Goal: Use online tool/utility: Utilize a website feature to perform a specific function

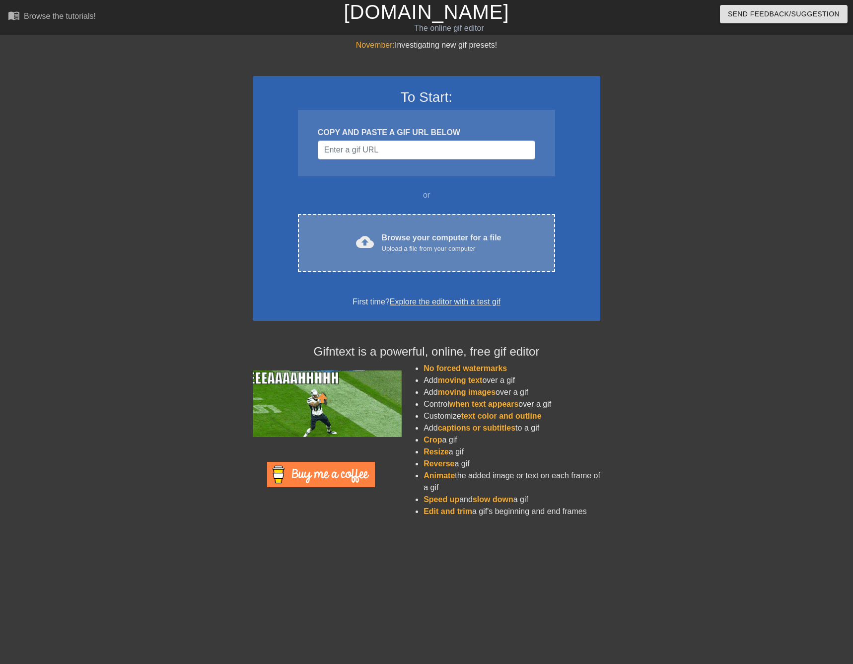
click at [380, 239] on div "cloud_upload Browse your computer for a file Upload a file from your computer" at bounding box center [427, 243] width 216 height 22
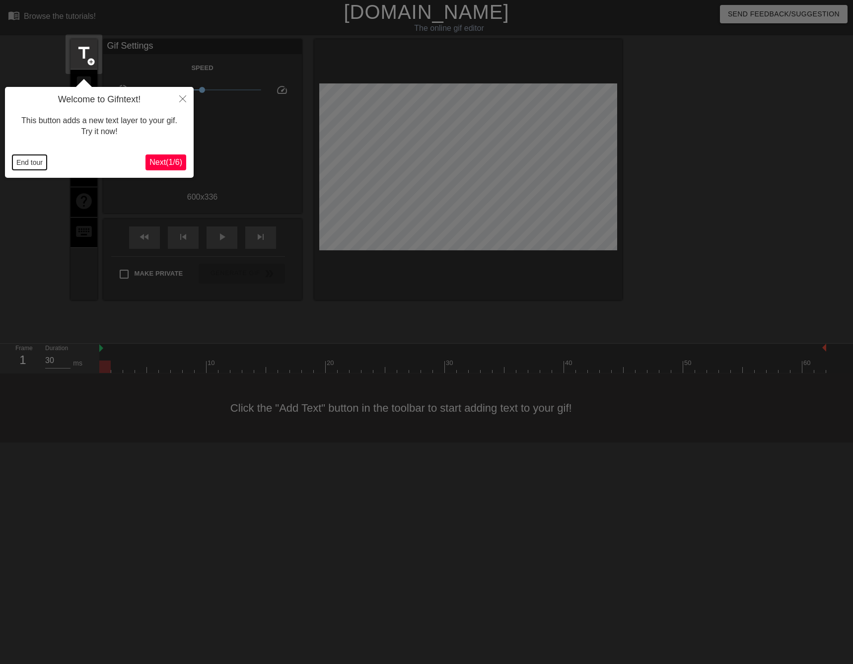
click at [21, 161] on button "End tour" at bounding box center [29, 162] width 34 height 15
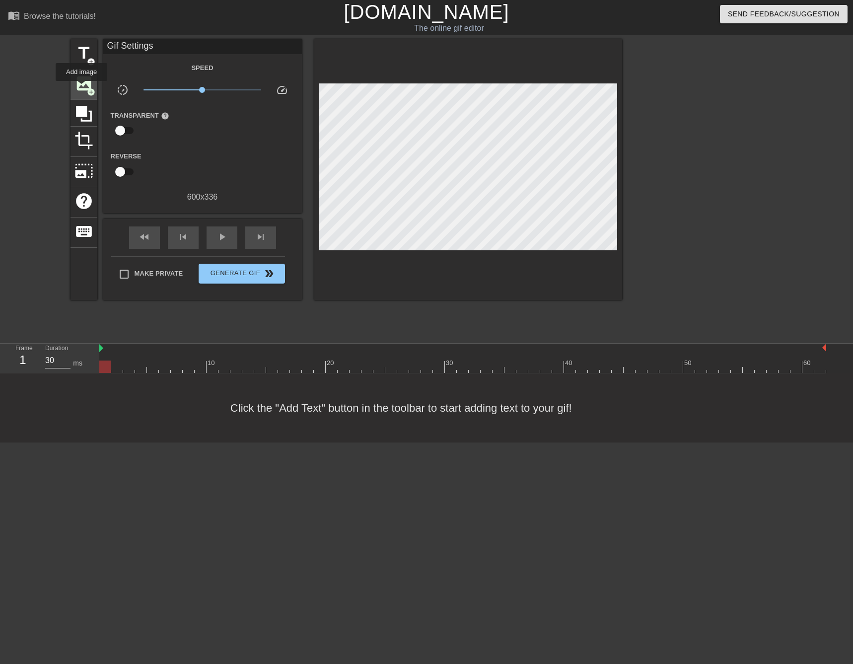
click at [81, 88] on span "image" at bounding box center [84, 83] width 19 height 19
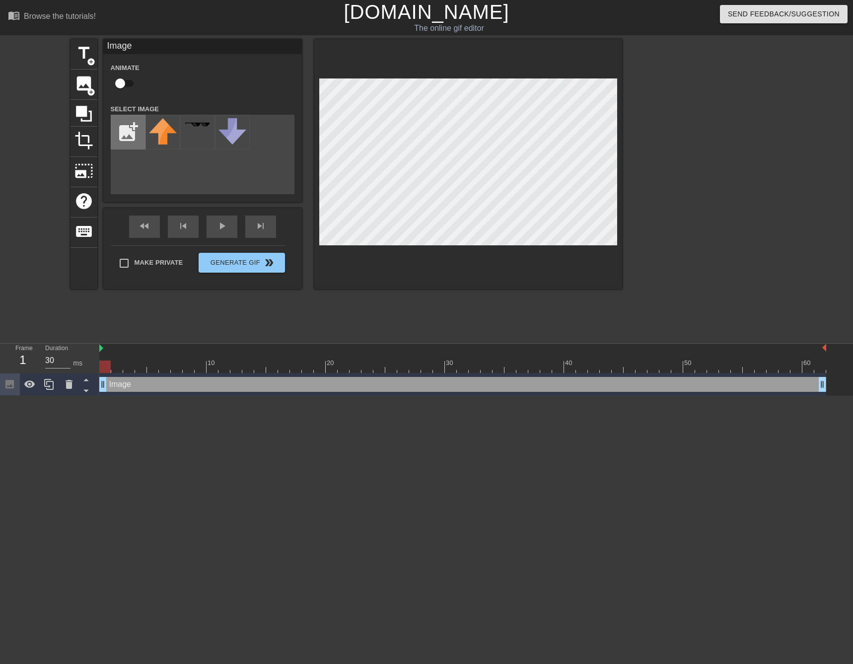
click at [131, 128] on input "file" at bounding box center [128, 132] width 34 height 34
type input "C:\fakepath\KiraP_Wig.png"
click at [121, 84] on input "checkbox" at bounding box center [120, 83] width 57 height 19
checkbox input "true"
click at [158, 134] on img at bounding box center [163, 128] width 28 height 21
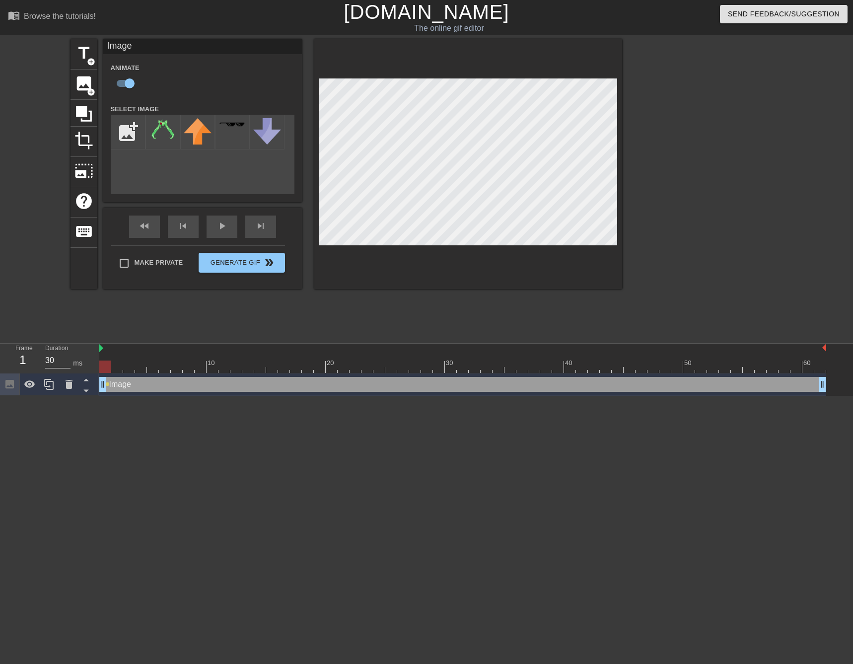
click at [409, 294] on div "title add_circle image add_circle crop photo_size_select_large help keyboard Im…" at bounding box center [347, 188] width 552 height 298
click at [646, 191] on div "title add_circle image add_circle crop photo_size_select_large help keyboard Im…" at bounding box center [426, 188] width 853 height 298
type input "30"
click at [212, 266] on span "Generate Gif double_arrow" at bounding box center [242, 263] width 78 height 12
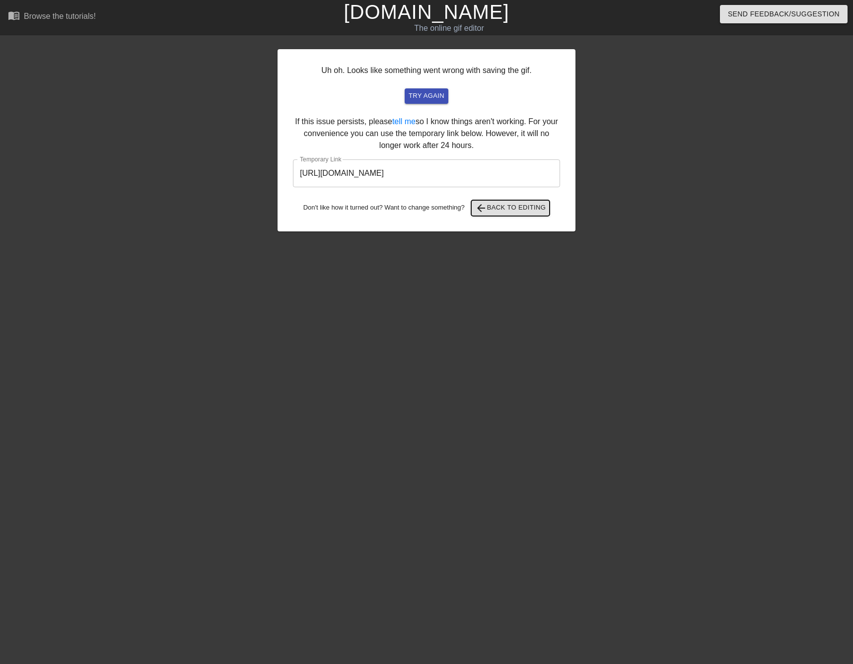
click at [504, 212] on span "arrow_back Back to Editing" at bounding box center [510, 208] width 71 height 12
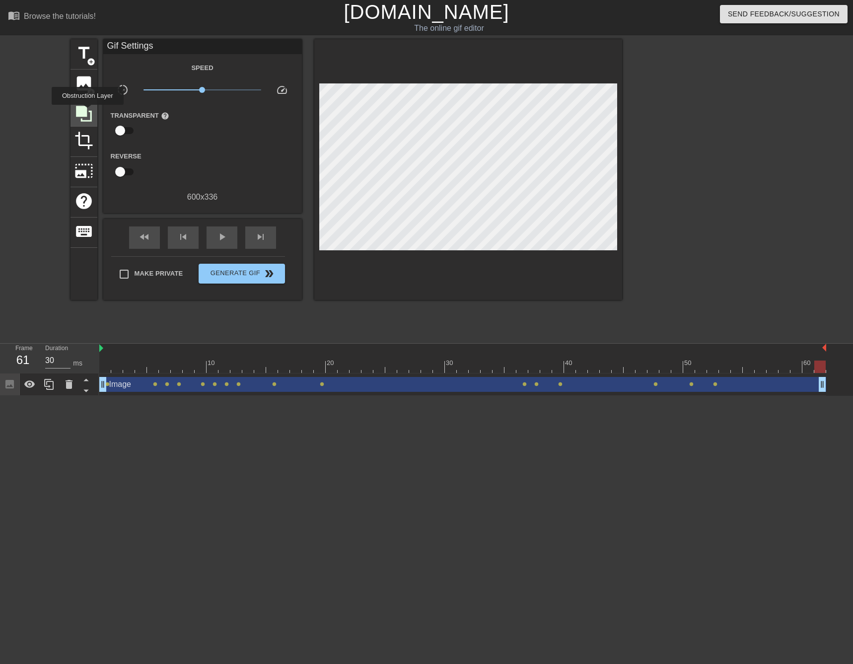
click at [87, 112] on icon at bounding box center [84, 113] width 19 height 19
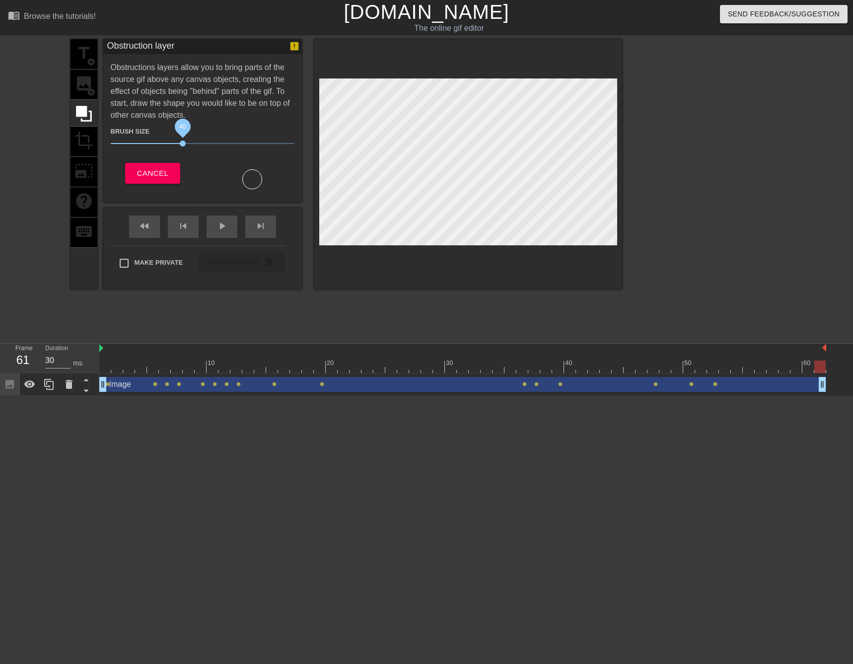
drag, startPoint x: 165, startPoint y: 144, endPoint x: 183, endPoint y: 144, distance: 18.4
click at [183, 144] on span "40" at bounding box center [183, 144] width 6 height 6
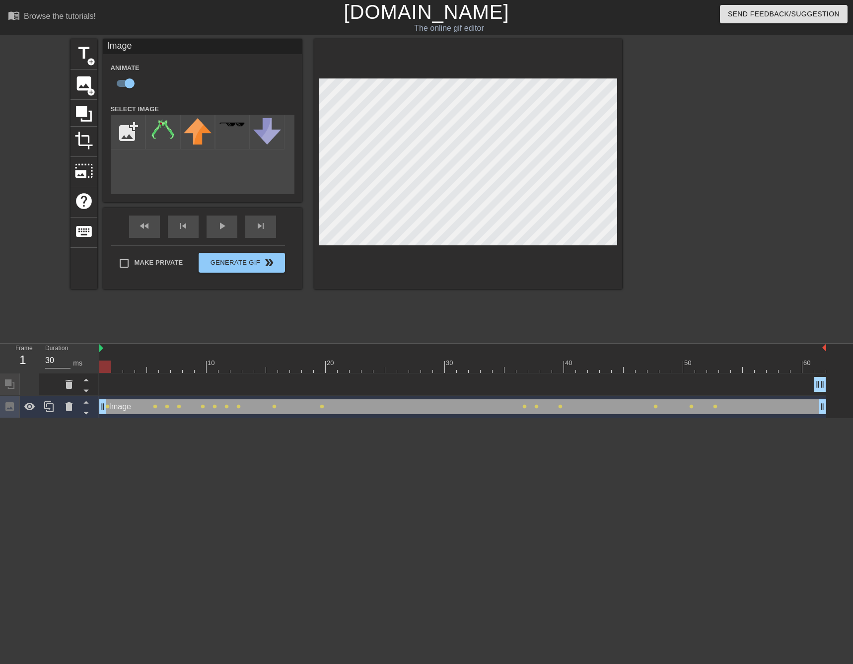
click at [34, 385] on div at bounding box center [30, 385] width 20 height 22
click at [46, 383] on div at bounding box center [49, 385] width 20 height 22
click at [12, 388] on icon at bounding box center [9, 383] width 11 height 11
click at [149, 383] on div "Obstruction layer drag_handle drag_handle" at bounding box center [462, 384] width 727 height 15
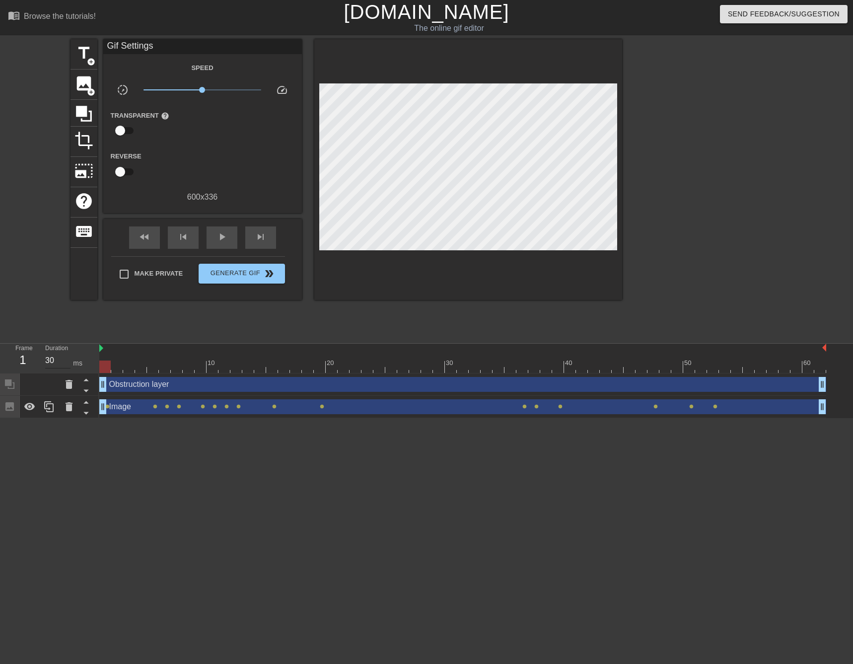
drag, startPoint x: 816, startPoint y: 385, endPoint x: 51, endPoint y: 359, distance: 764.9
click at [51, 359] on div "Frame 1 Duration 30 ms 10 20 30 40 50 60 Obstruction layer drag_handle drag_han…" at bounding box center [426, 381] width 853 height 75
type input "30"
click at [252, 270] on span "Generate Gif double_arrow" at bounding box center [242, 274] width 78 height 12
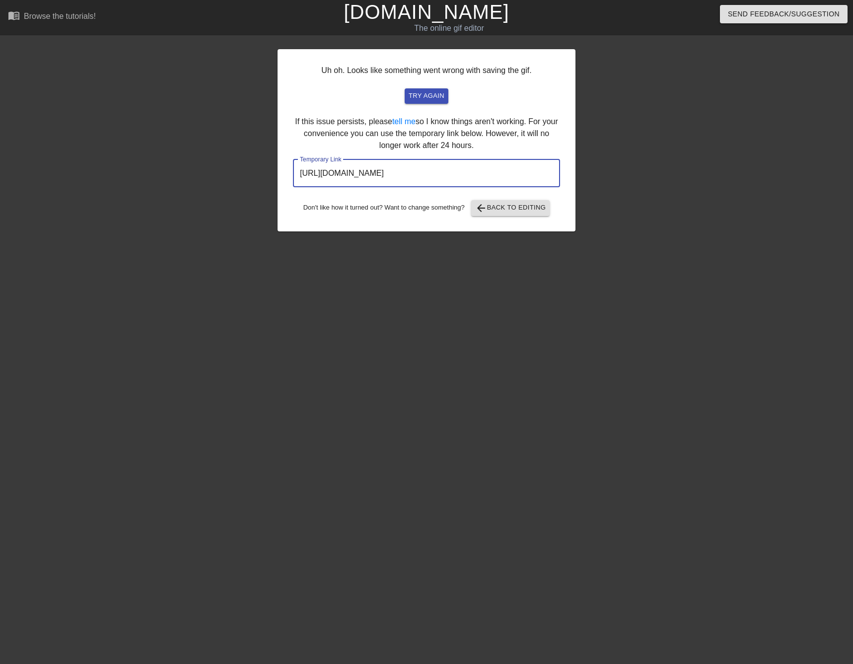
click at [357, 172] on input "[URL][DOMAIN_NAME]" at bounding box center [426, 173] width 267 height 28
